Goal: Register for event/course

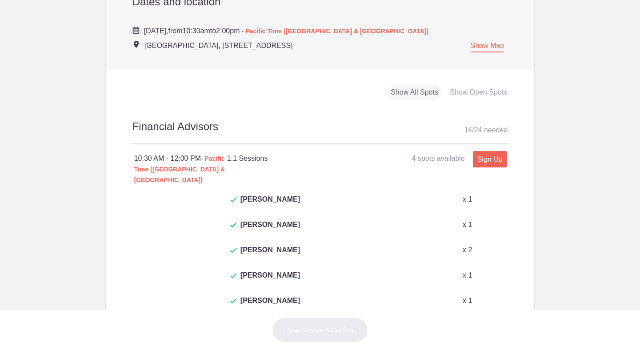
scroll to position [456, 0]
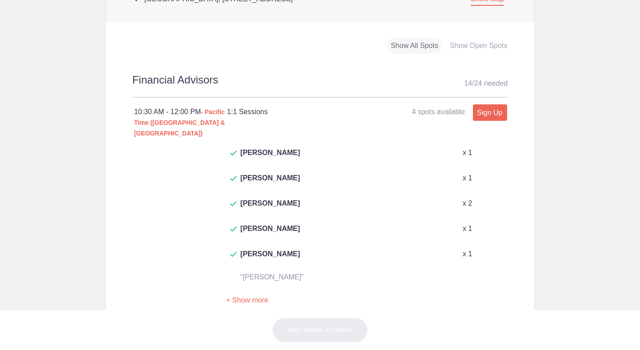
click at [256, 287] on button "+ Show more" at bounding box center [247, 301] width 42 height 28
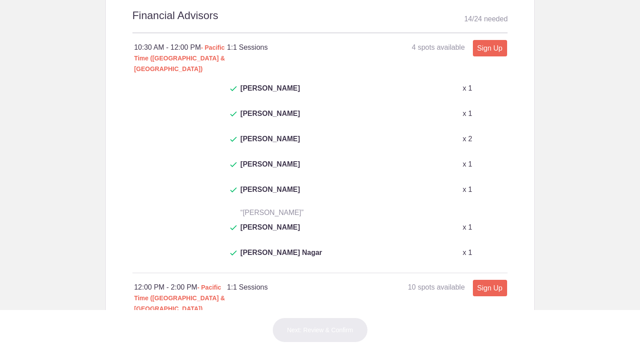
scroll to position [521, 0]
click at [488, 47] on link "Sign Up" at bounding box center [490, 47] width 34 height 16
type input "1"
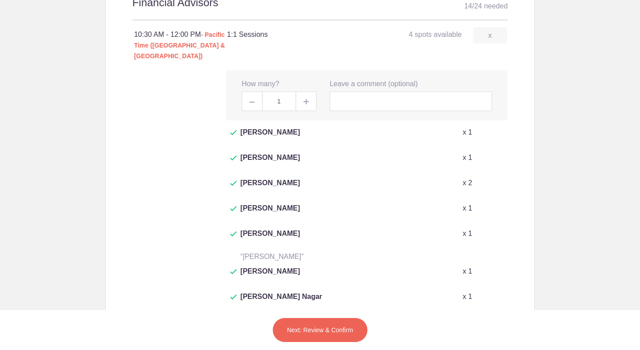
scroll to position [534, 0]
click at [350, 93] on input "text" at bounding box center [411, 101] width 163 height 20
click at [350, 93] on input "SusanT" at bounding box center [411, 101] width 163 height 20
type input "Susanna Tang"
click button "San Mateo Library" at bounding box center [0, 0] width 0 height 0
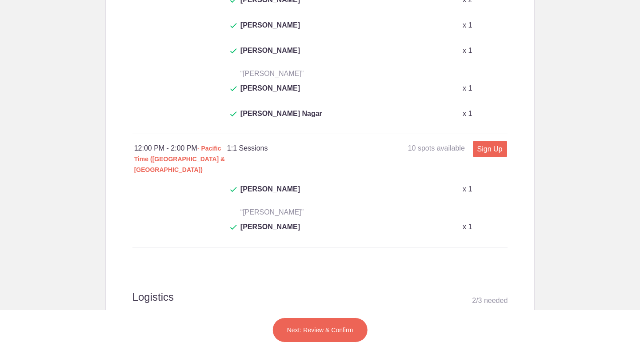
scroll to position [709, 0]
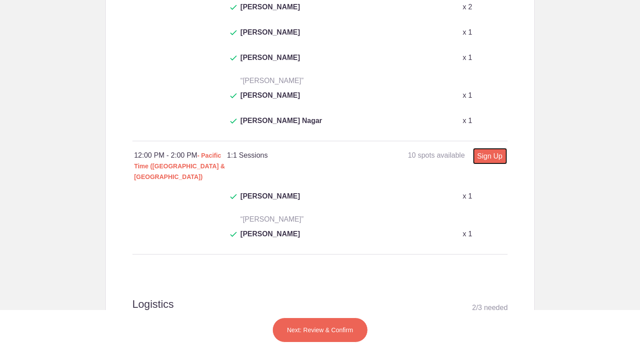
click at [482, 148] on link "Sign Up" at bounding box center [490, 156] width 34 height 16
type input "1"
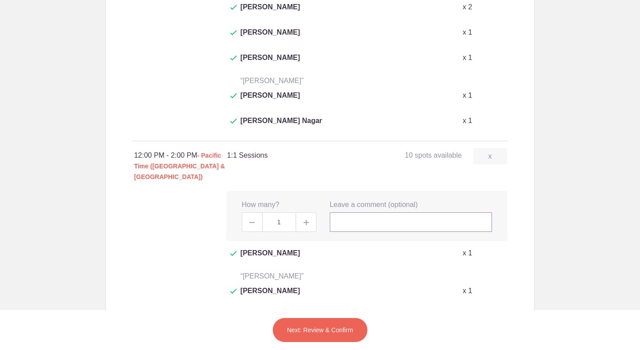
click at [380, 213] on input "text" at bounding box center [411, 223] width 163 height 20
click at [380, 213] on input "Susanna T" at bounding box center [411, 223] width 163 height 20
type input "Susanna Tang"
click button "San Mateo Library" at bounding box center [0, 0] width 0 height 0
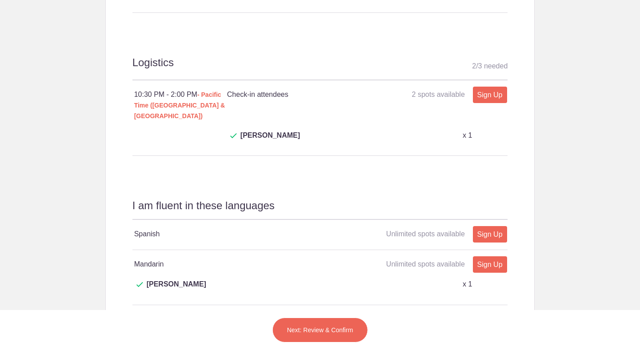
scroll to position [1015, 0]
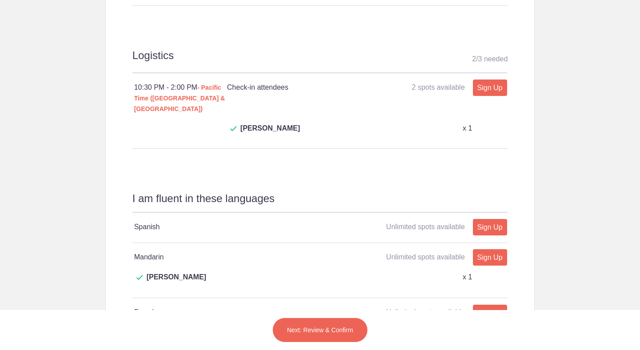
click at [312, 332] on button "Next: Review & Confirm" at bounding box center [321, 330] width 96 height 25
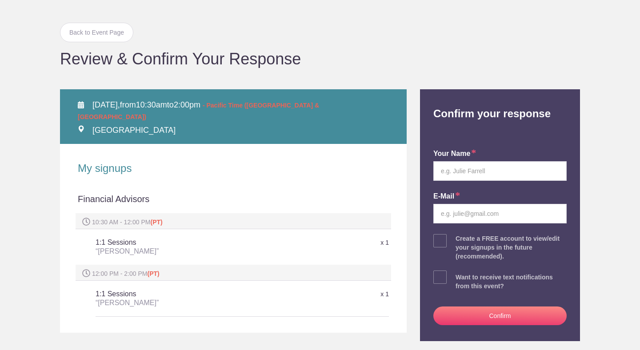
scroll to position [50, 0]
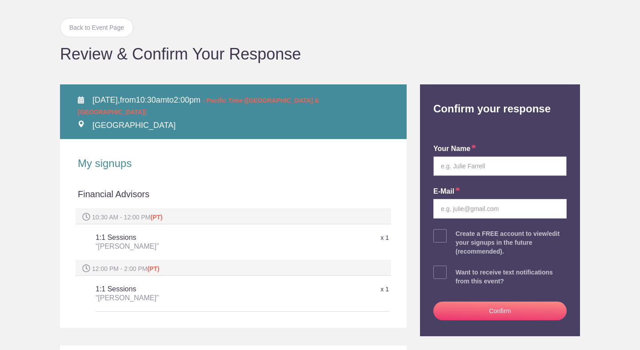
click at [491, 167] on input "text" at bounding box center [500, 167] width 133 height 20
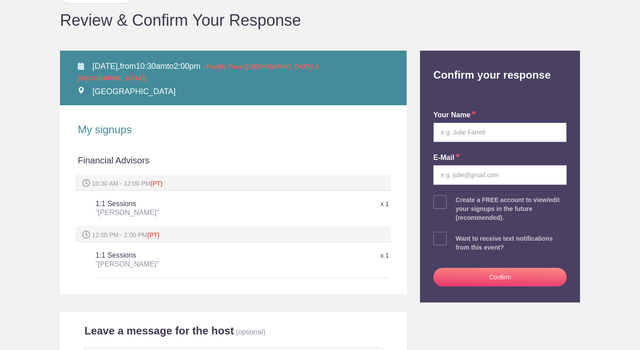
scroll to position [0, 0]
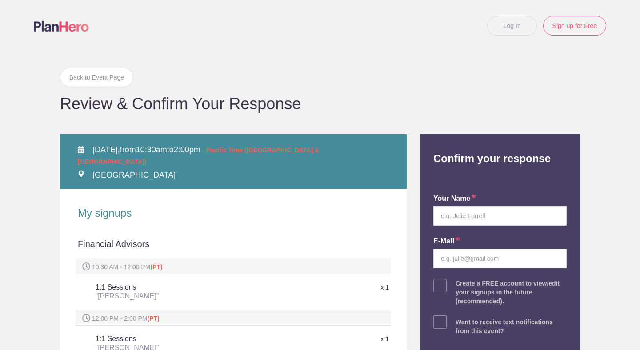
click at [165, 31] on div "Log In Sign up for Free" at bounding box center [320, 34] width 608 height 36
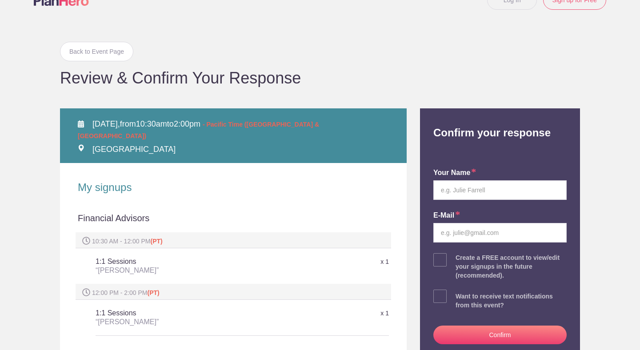
scroll to position [26, 0]
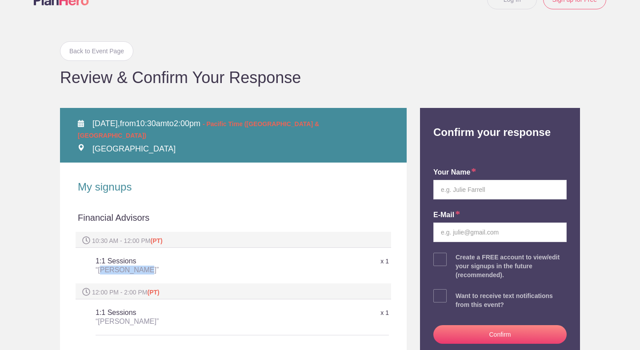
drag, startPoint x: 145, startPoint y: 259, endPoint x: 101, endPoint y: 256, distance: 44.1
click at [101, 266] on div "“Susanna Tang”" at bounding box center [194, 270] width 196 height 9
click at [97, 266] on div "“Susanna Tang”" at bounding box center [194, 270] width 196 height 9
drag, startPoint x: 98, startPoint y: 259, endPoint x: 144, endPoint y: 258, distance: 45.4
click at [144, 266] on div "“Susanna Tang”" at bounding box center [194, 270] width 196 height 9
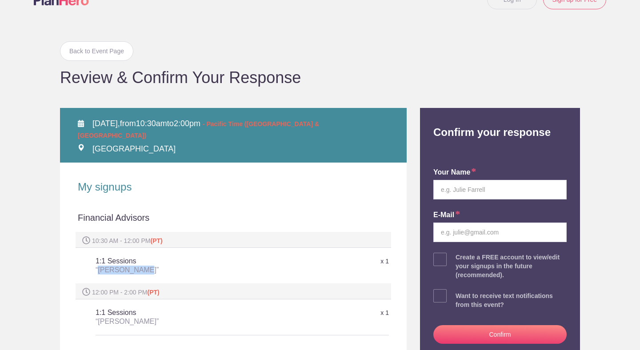
copy div "Susanna Tang"
click at [480, 193] on input "text" at bounding box center [500, 190] width 133 height 20
paste input "Susanna Tang"
type input "Susanna Tang"
click at [471, 232] on input "email" at bounding box center [500, 233] width 133 height 20
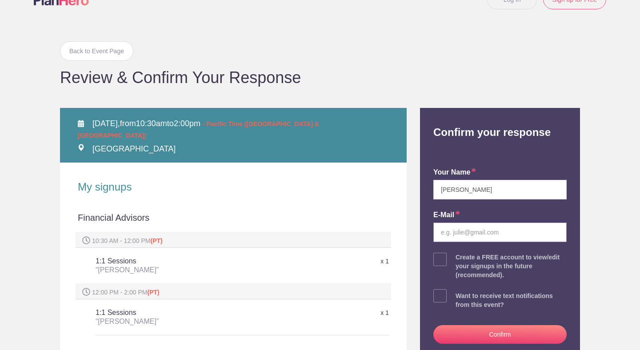
paste input "Susanna Tang"
click at [463, 232] on input "Susanna Tang" at bounding box center [500, 233] width 133 height 20
click at [511, 233] on input "Susannawtang" at bounding box center [500, 233] width 133 height 20
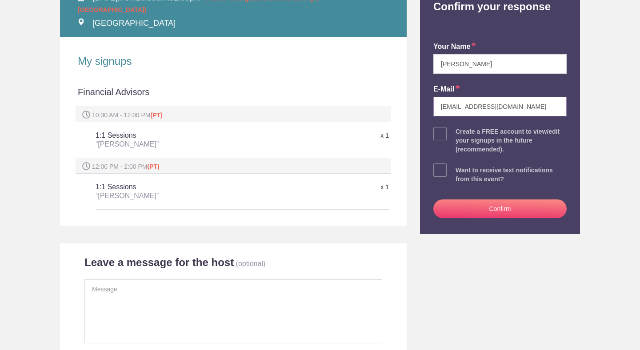
scroll to position [153, 0]
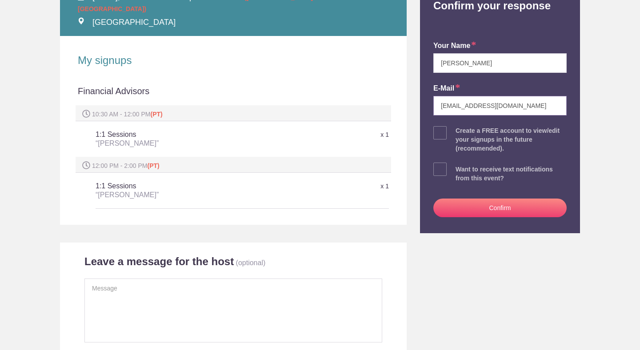
type input "Susannawtang@gmail.com"
click at [490, 208] on button "Confirm" at bounding box center [500, 208] width 133 height 19
